Goal: Navigation & Orientation: Find specific page/section

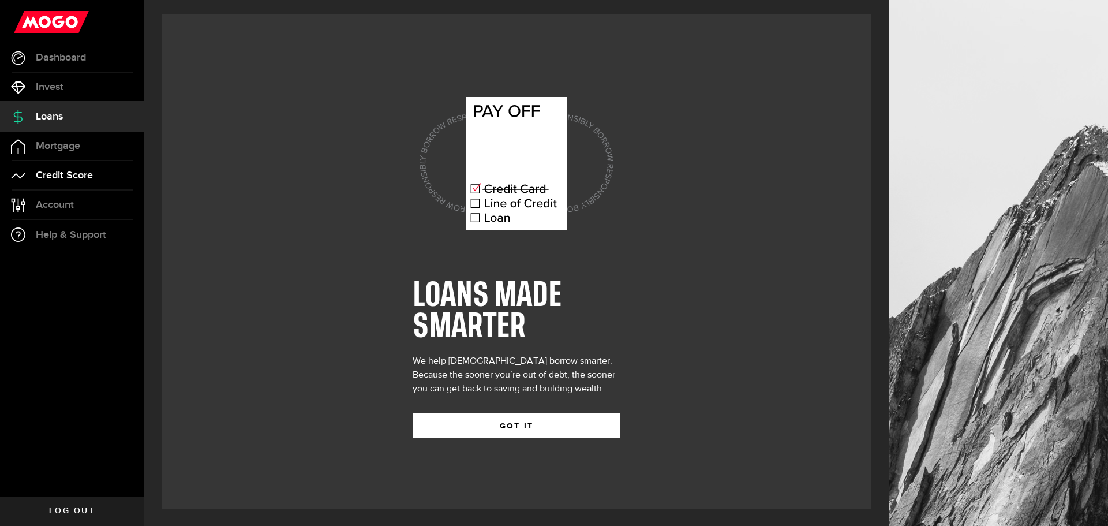
click at [52, 177] on span "Credit Score" at bounding box center [64, 175] width 57 height 10
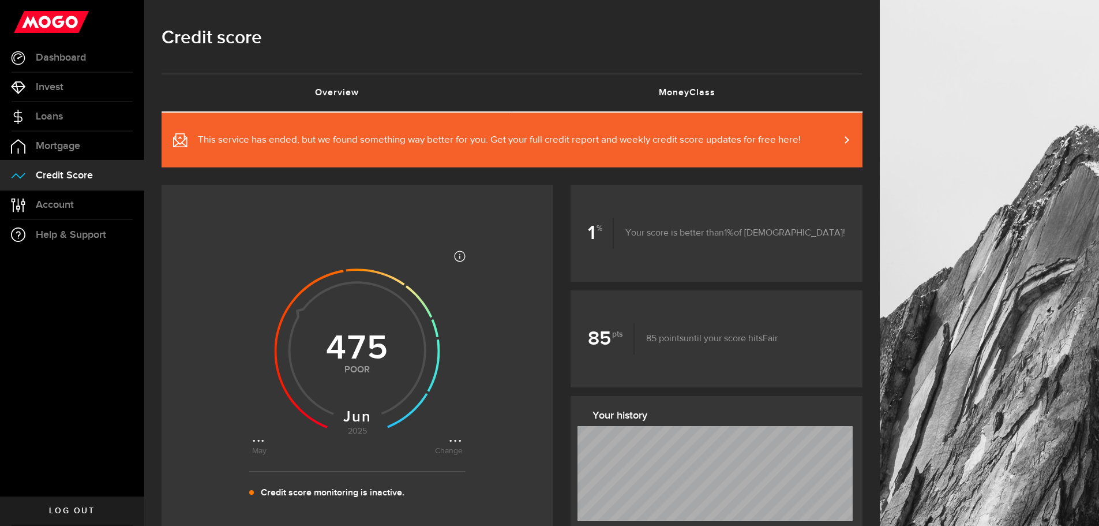
click at [702, 99] on link "MoneyClass (requires attention)" at bounding box center [687, 92] width 351 height 37
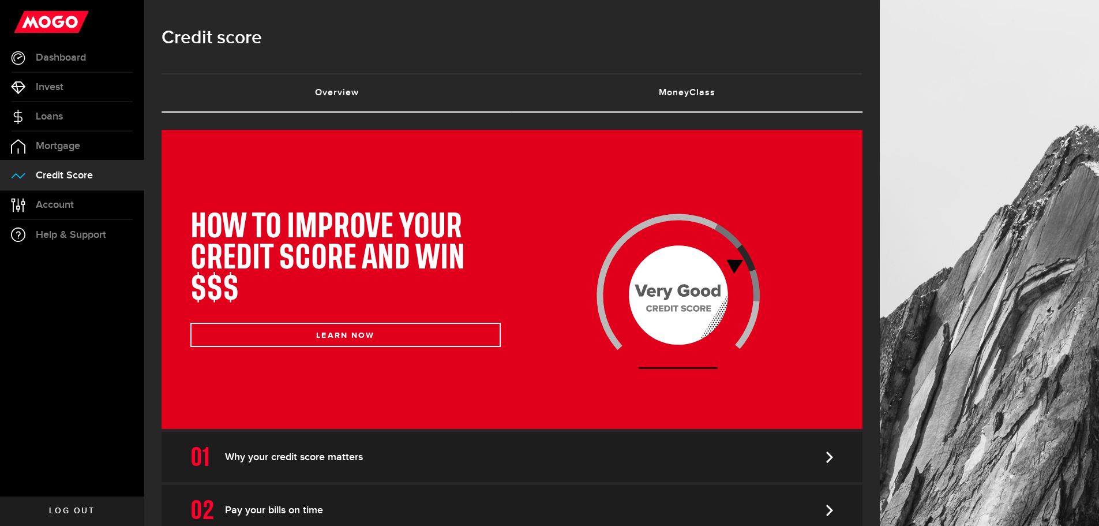
click at [383, 95] on link "Overview (requires attention)" at bounding box center [337, 92] width 351 height 37
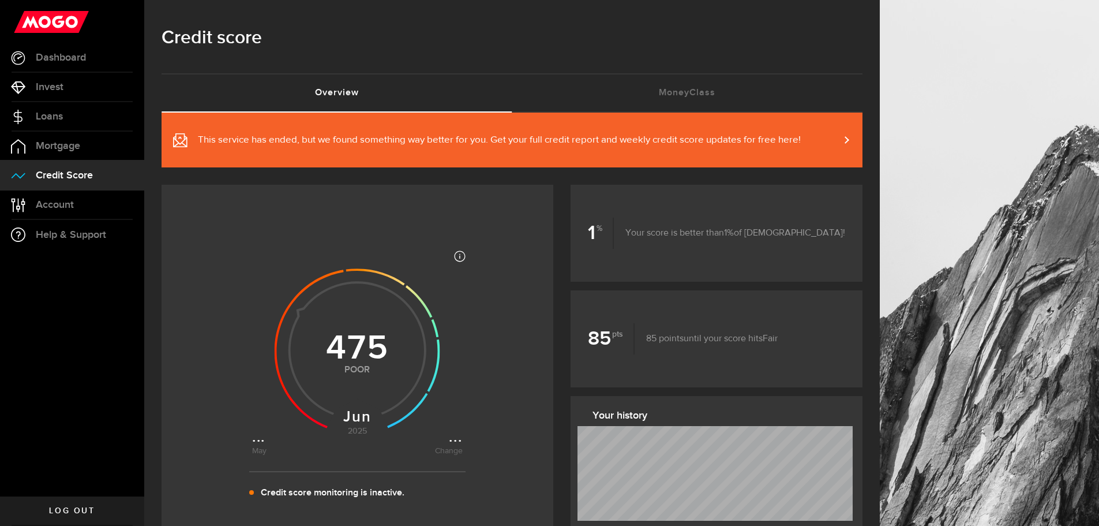
click at [625, 141] on span "This service has ended, but we found something way better for you. Get your ful…" at bounding box center [499, 140] width 603 height 14
click at [59, 110] on link "Loans" at bounding box center [72, 116] width 144 height 29
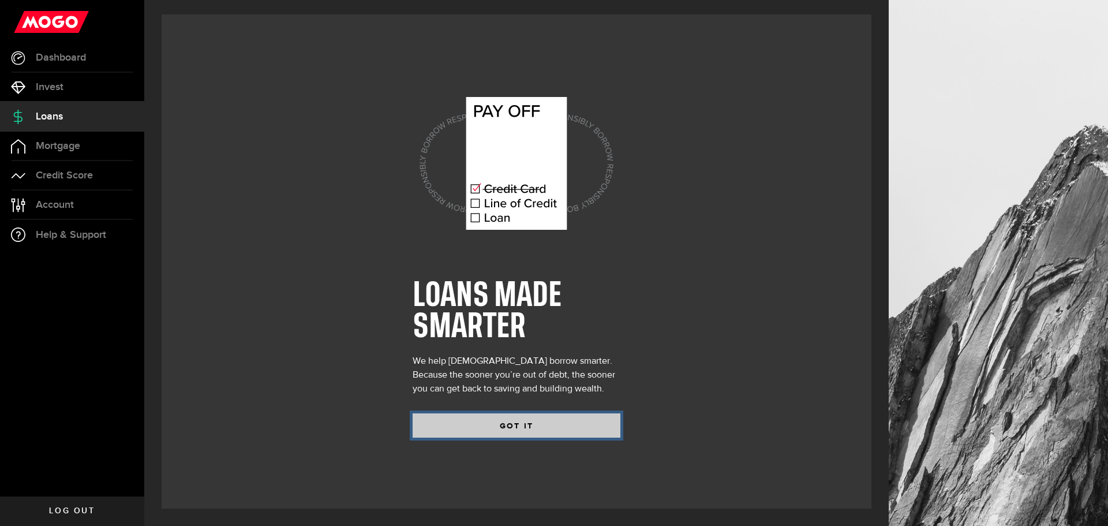
click at [518, 430] on button "GOT IT" at bounding box center [517, 425] width 208 height 24
